Goal: Information Seeking & Learning: Learn about a topic

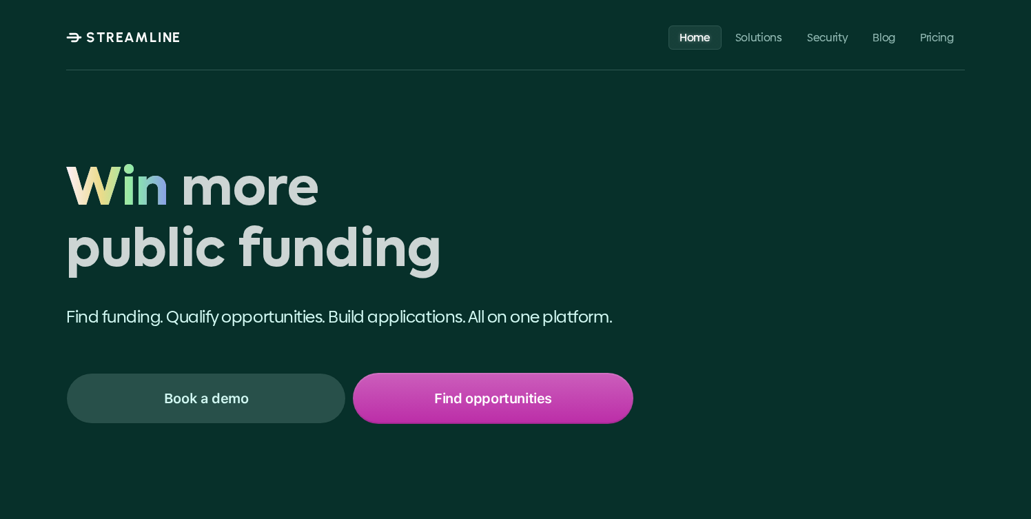
click at [363, 183] on h1 "Win more public funding" at bounding box center [349, 222] width 567 height 123
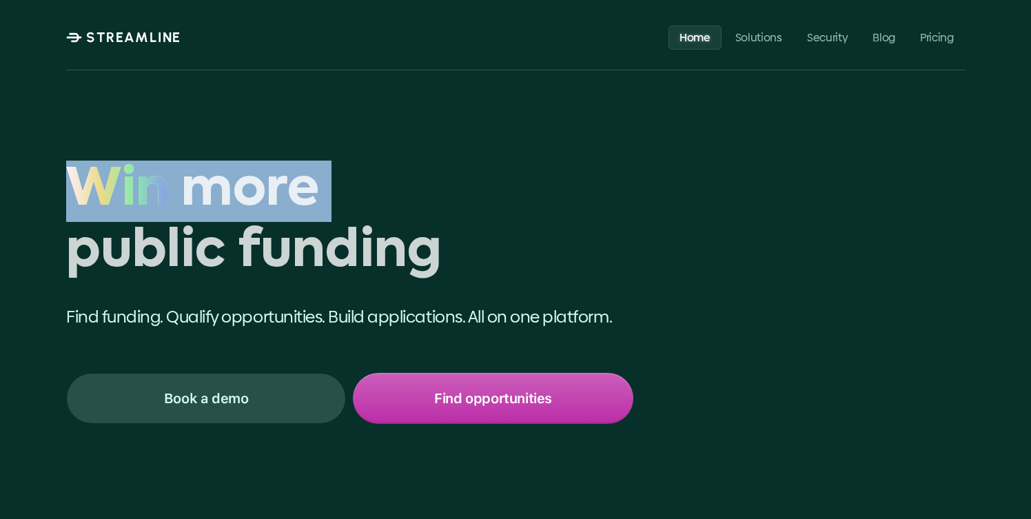
click at [363, 183] on h1 "Win more public funding" at bounding box center [349, 222] width 567 height 123
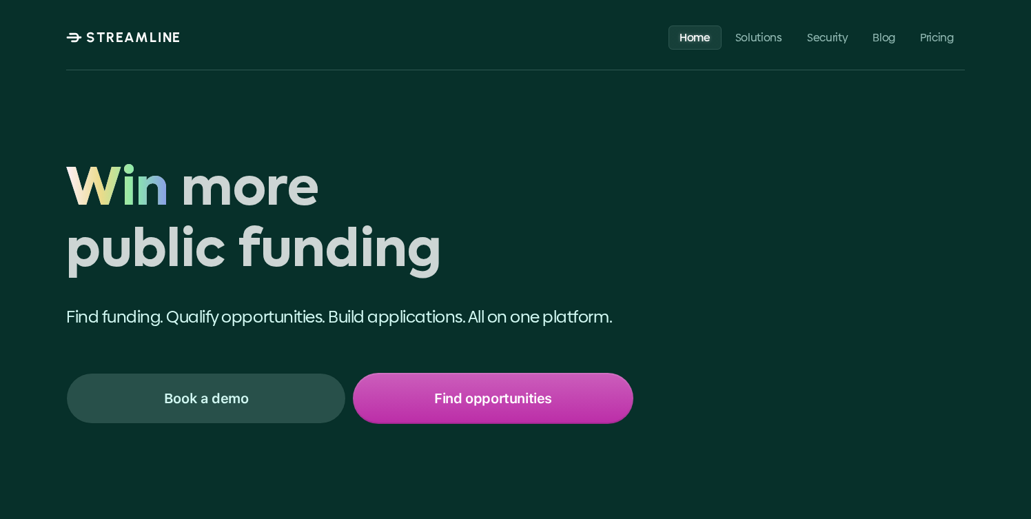
click at [225, 242] on h1 "Win more public funding" at bounding box center [349, 222] width 567 height 123
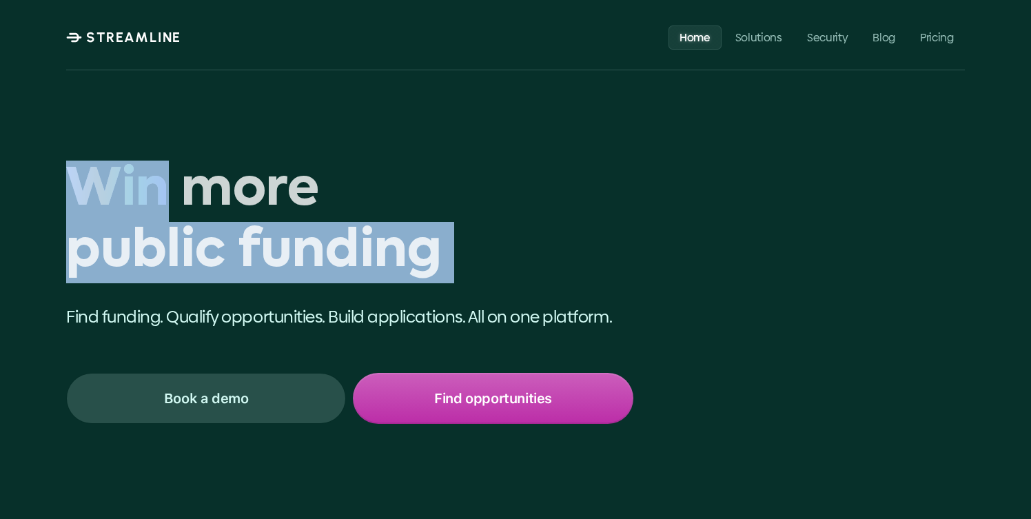
click at [225, 242] on h1 "Win more public funding" at bounding box center [349, 222] width 567 height 123
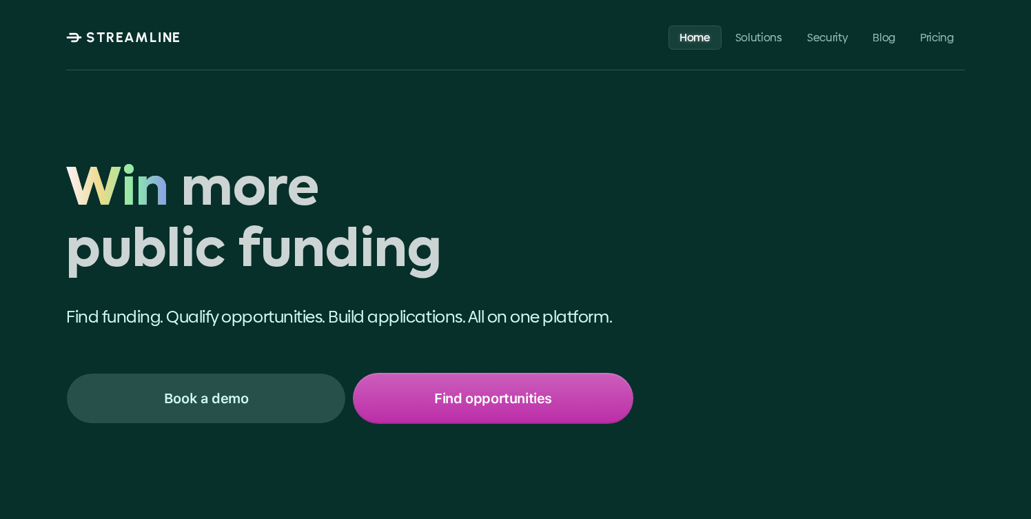
click at [86, 185] on span "Win" at bounding box center [117, 191] width 103 height 61
drag, startPoint x: 71, startPoint y: 191, endPoint x: 436, endPoint y: 253, distance: 370.2
click at [436, 253] on div "Win more public funding Win" at bounding box center [349, 222] width 567 height 123
click at [436, 253] on h1 "Win more public funding" at bounding box center [349, 222] width 567 height 123
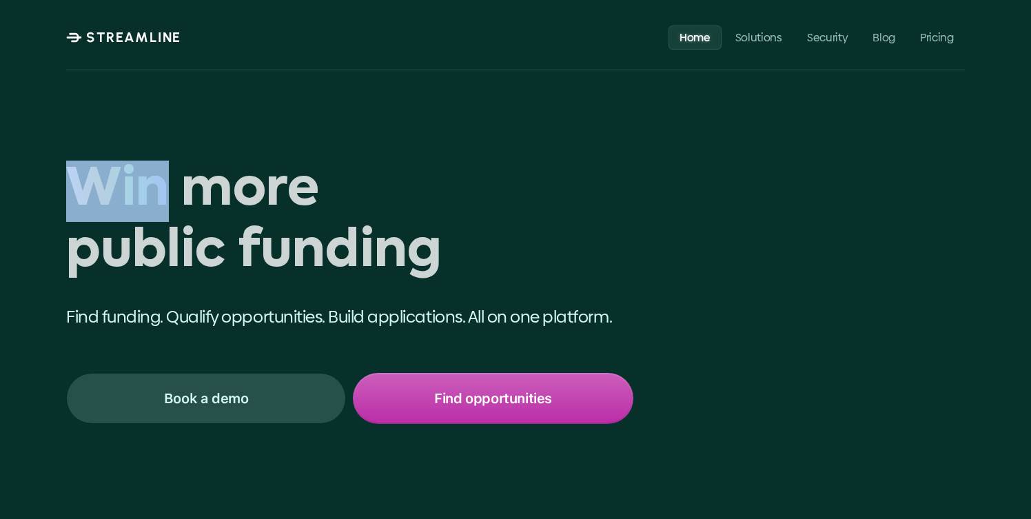
click at [436, 253] on h1 "Win more public funding" at bounding box center [349, 222] width 567 height 123
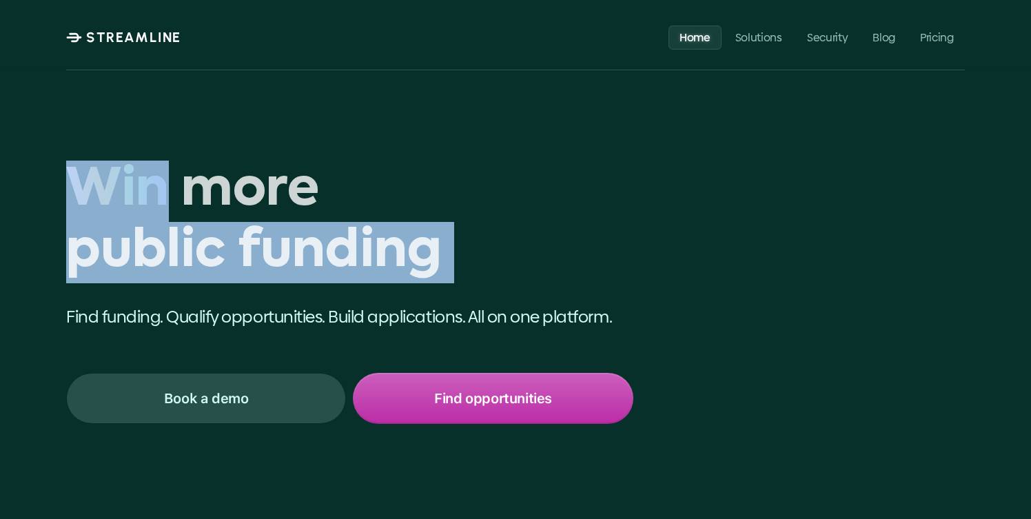
click at [436, 253] on h1 "Win more public funding" at bounding box center [349, 222] width 567 height 123
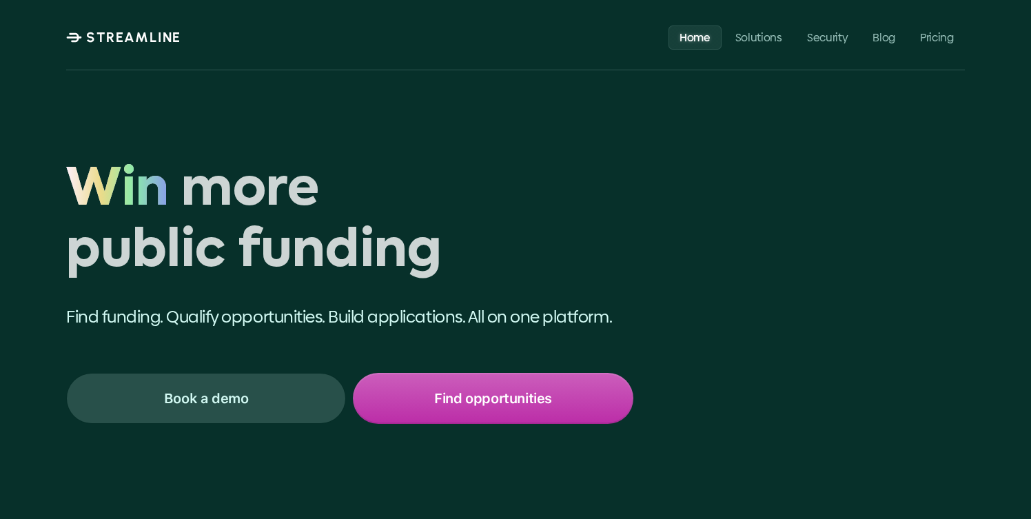
click at [436, 253] on h1 "Win more public funding" at bounding box center [349, 222] width 567 height 123
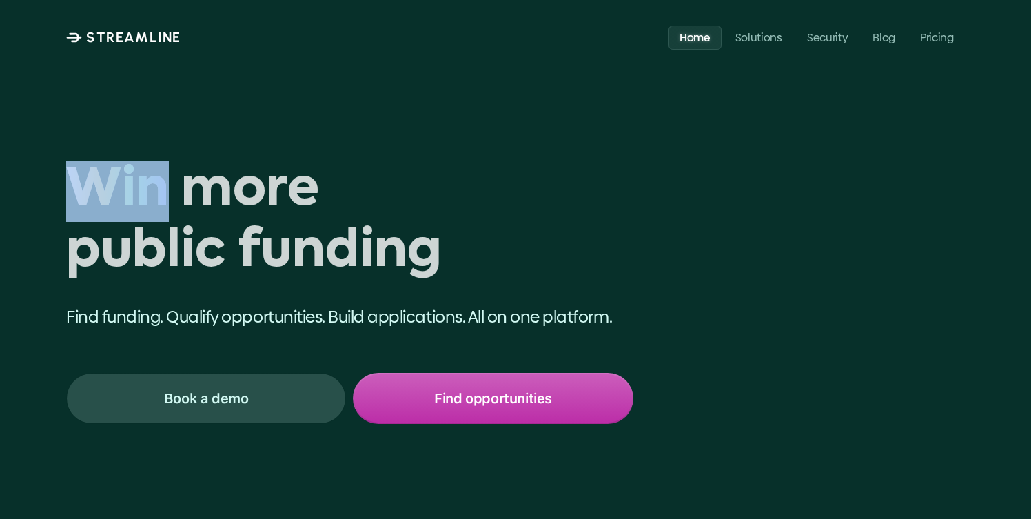
click at [436, 253] on h1 "Win more public funding" at bounding box center [349, 222] width 567 height 123
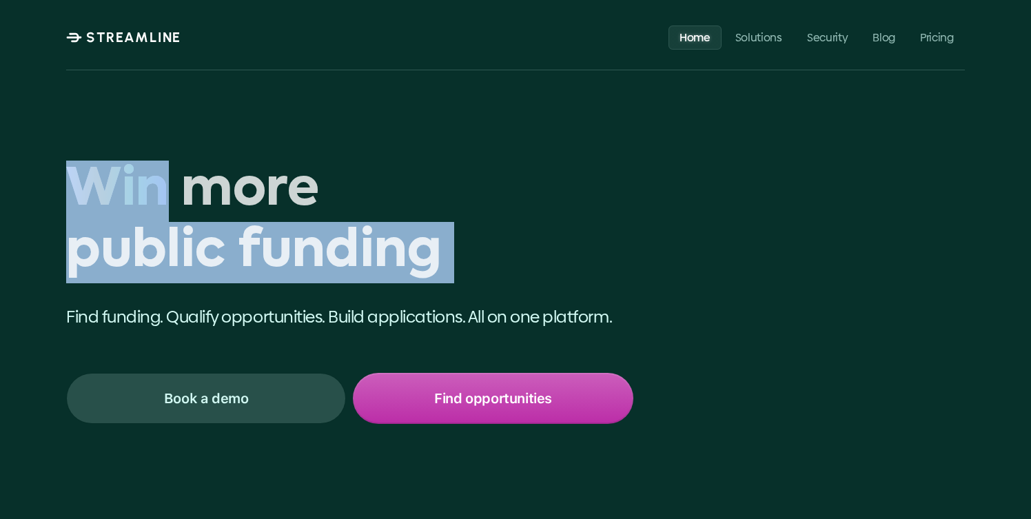
click at [436, 253] on h1 "Win more public funding" at bounding box center [349, 222] width 567 height 123
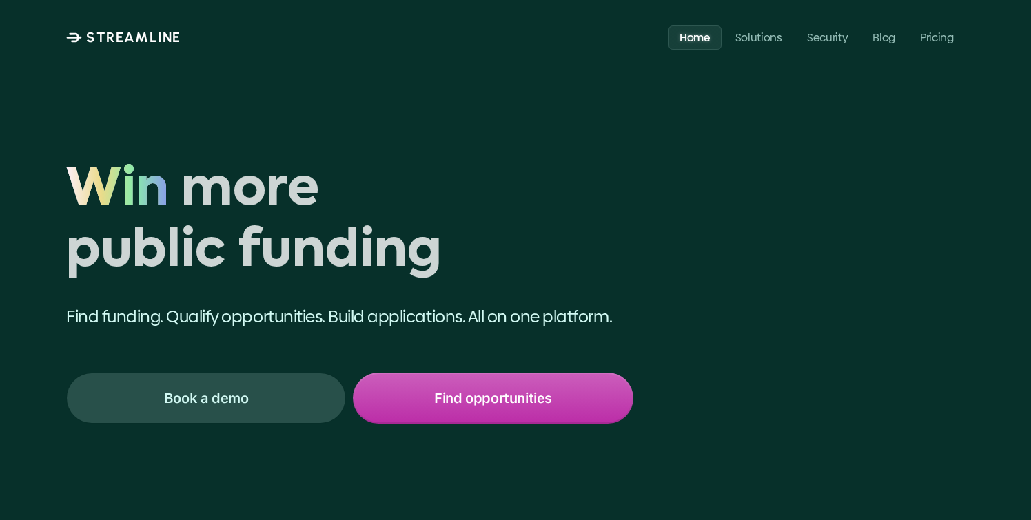
click at [456, 241] on h1 "Win more public funding" at bounding box center [349, 222] width 567 height 123
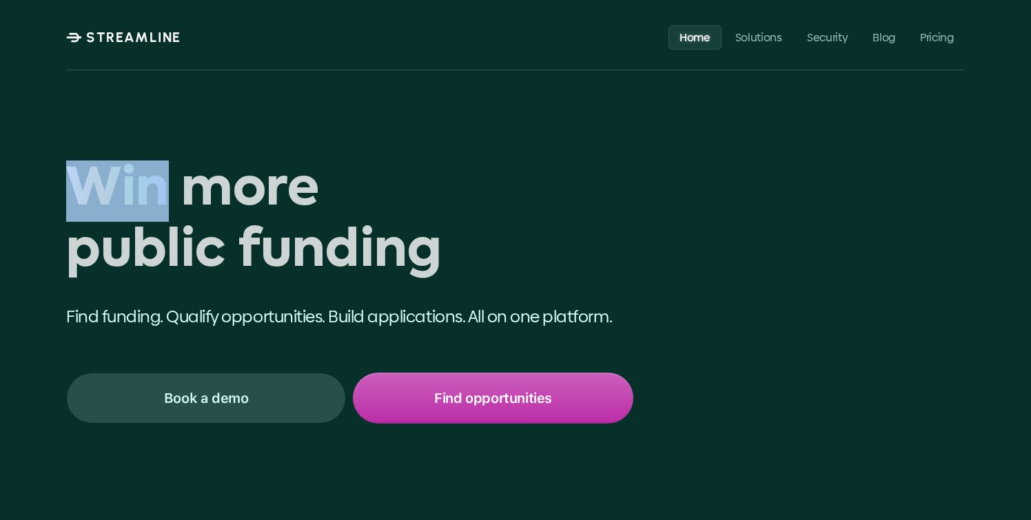
click at [456, 241] on h1 "Win more public funding" at bounding box center [349, 222] width 567 height 123
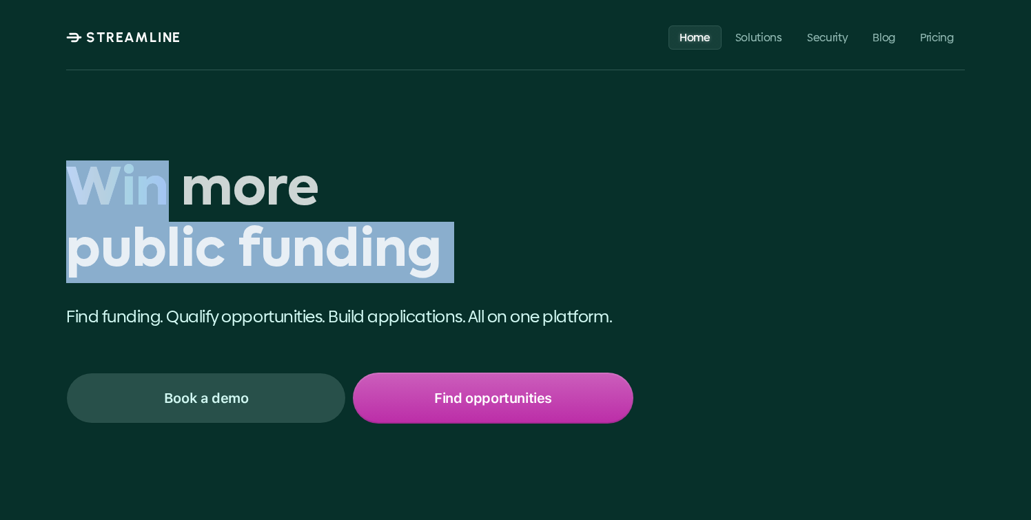
click at [456, 241] on h1 "Win more public funding" at bounding box center [349, 222] width 567 height 123
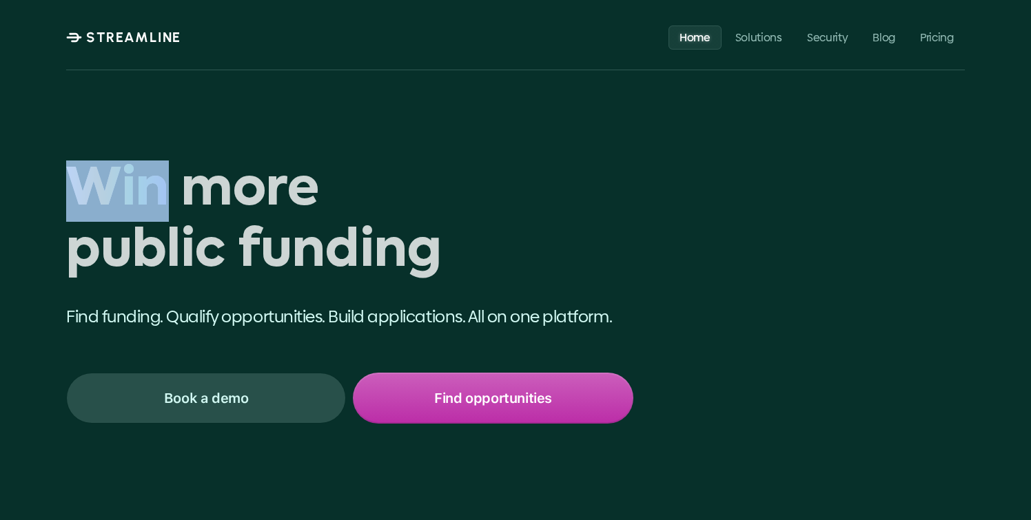
click at [456, 241] on h1 "Win more public funding" at bounding box center [349, 222] width 567 height 123
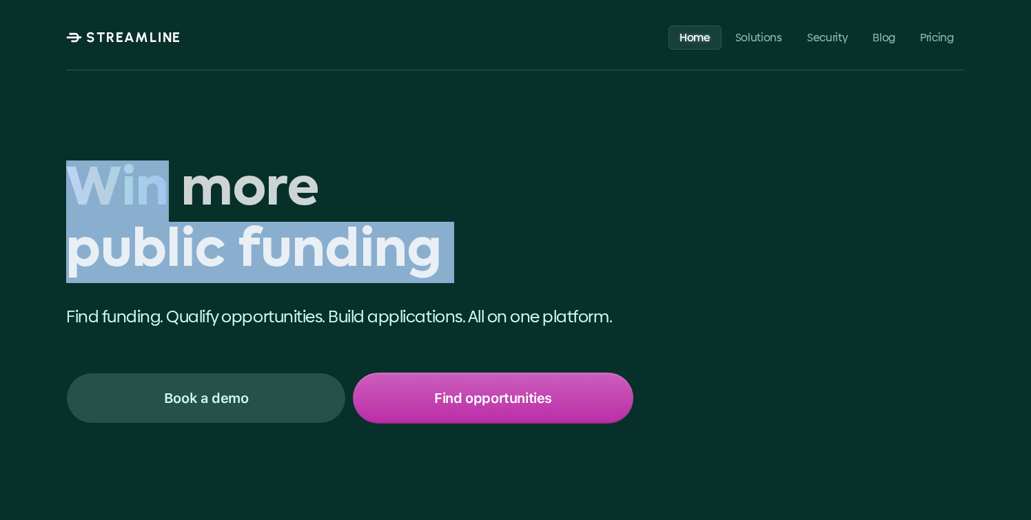
click at [456, 241] on h1 "Win more public funding" at bounding box center [349, 222] width 567 height 123
